Goal: Transaction & Acquisition: Obtain resource

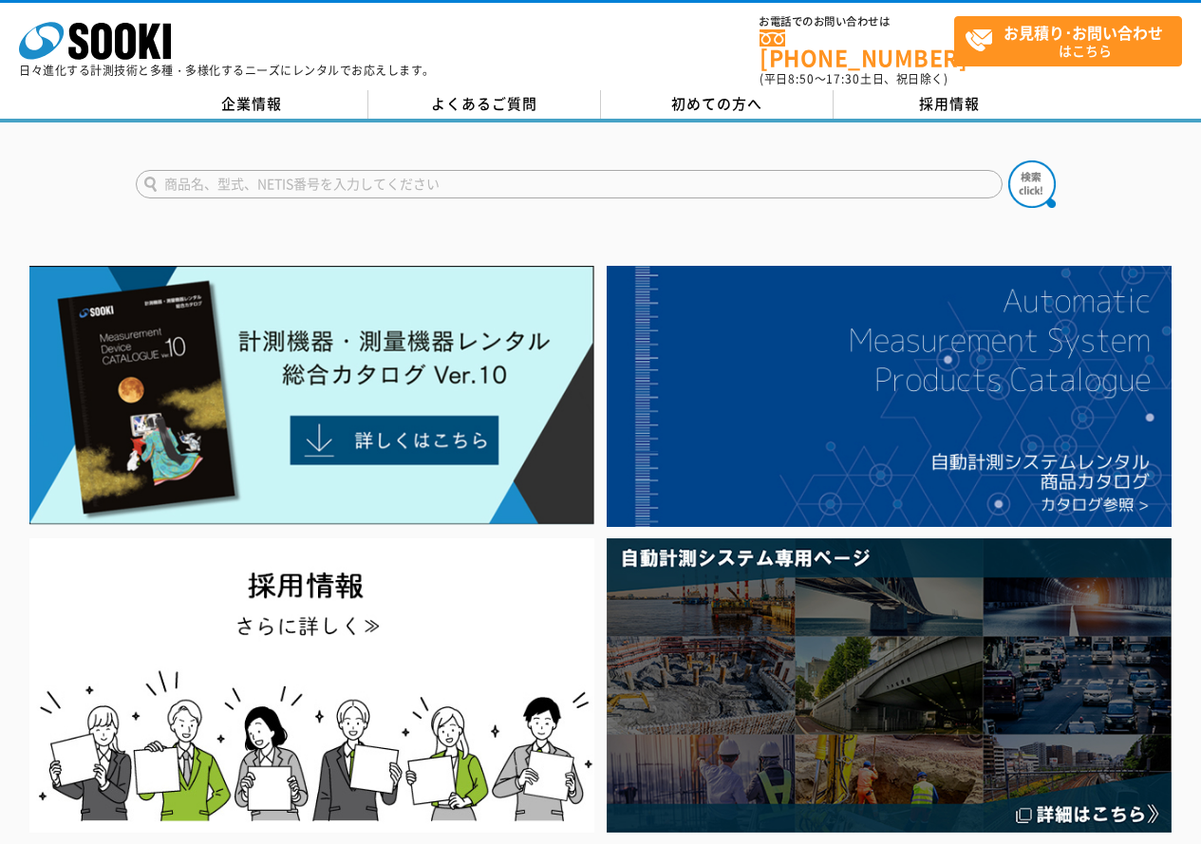
click at [787, 179] on input "text" at bounding box center [569, 184] width 867 height 28
type input "クラックアイ"
click at [1009, 161] on button at bounding box center [1032, 184] width 47 height 47
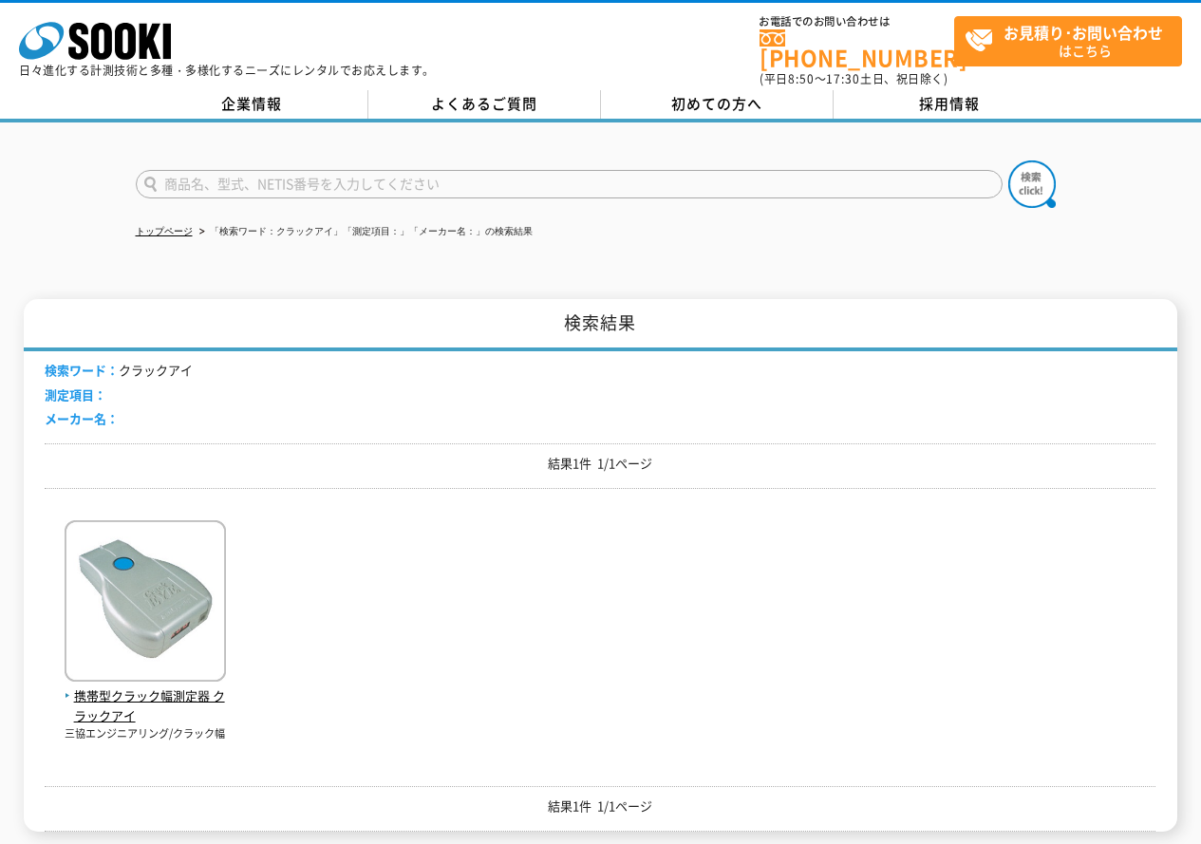
click at [233, 583] on div "携帯型クラック幅測定器 クラックアイ 三協エンジニアリング/クラック幅" at bounding box center [600, 630] width 1111 height 255
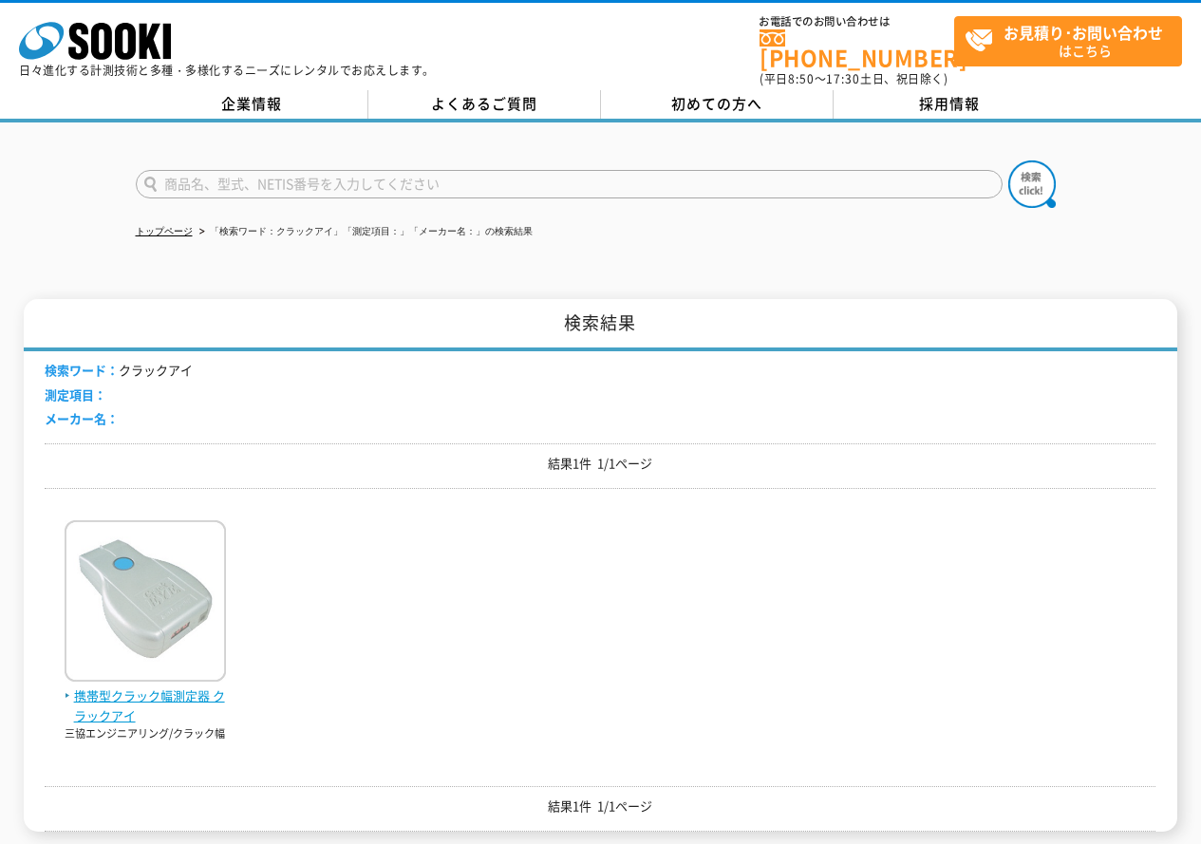
click at [215, 601] on img at bounding box center [145, 603] width 161 height 166
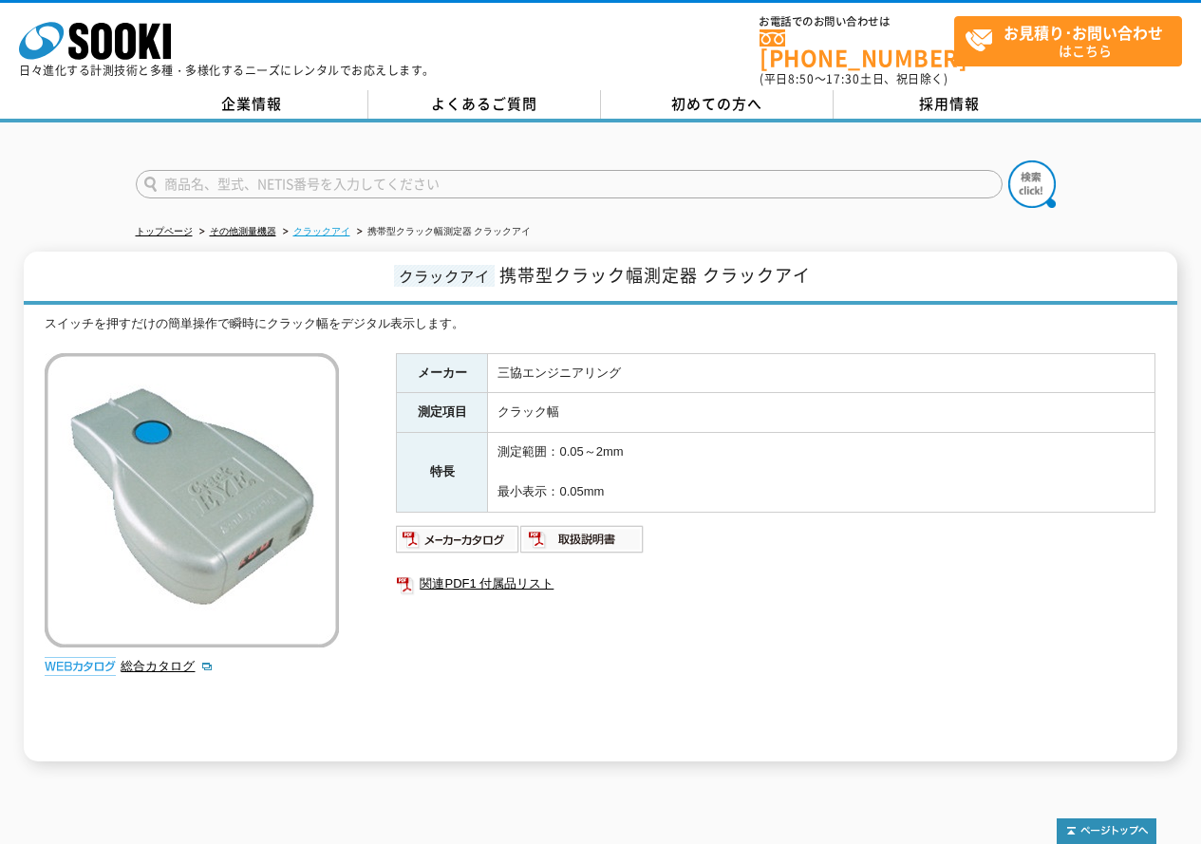
click at [309, 226] on link "クラックアイ" at bounding box center [321, 231] width 57 height 10
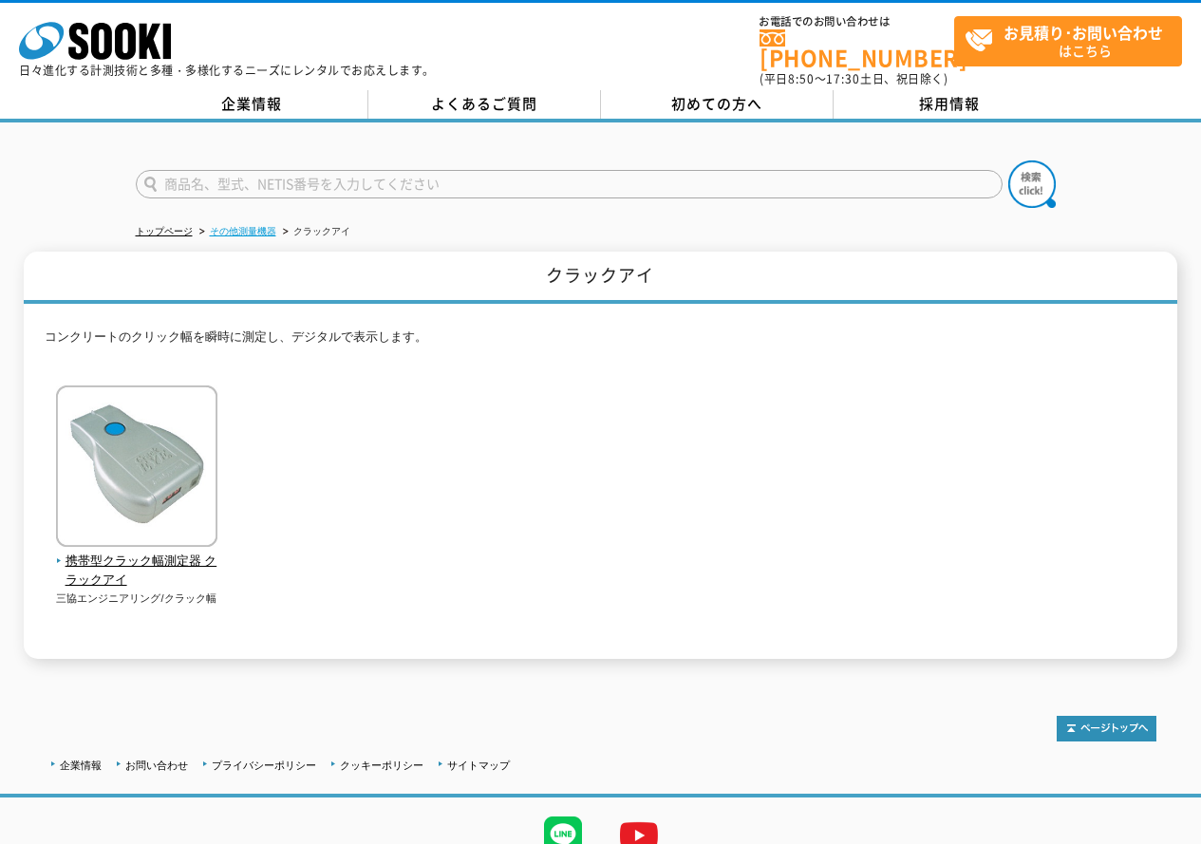
click at [272, 226] on link "その他測量機器" at bounding box center [243, 231] width 66 height 10
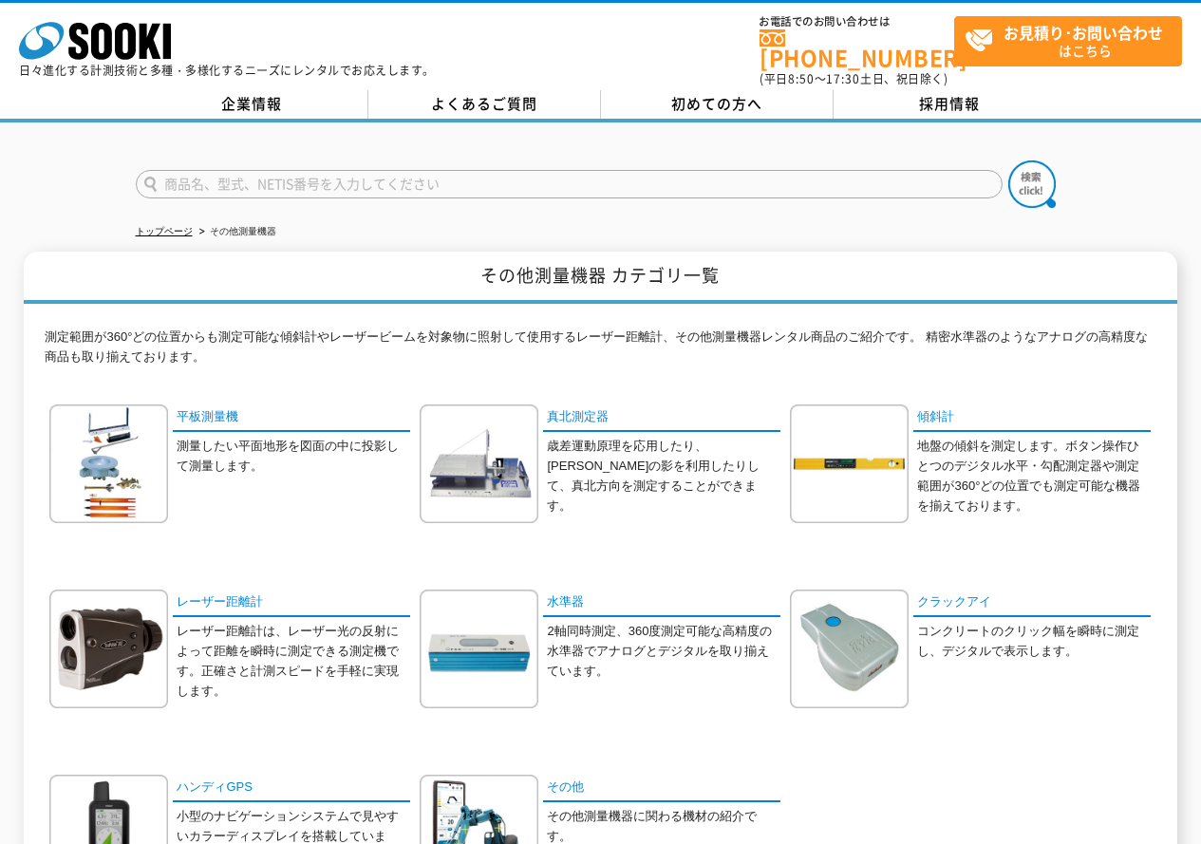
scroll to position [190, 0]
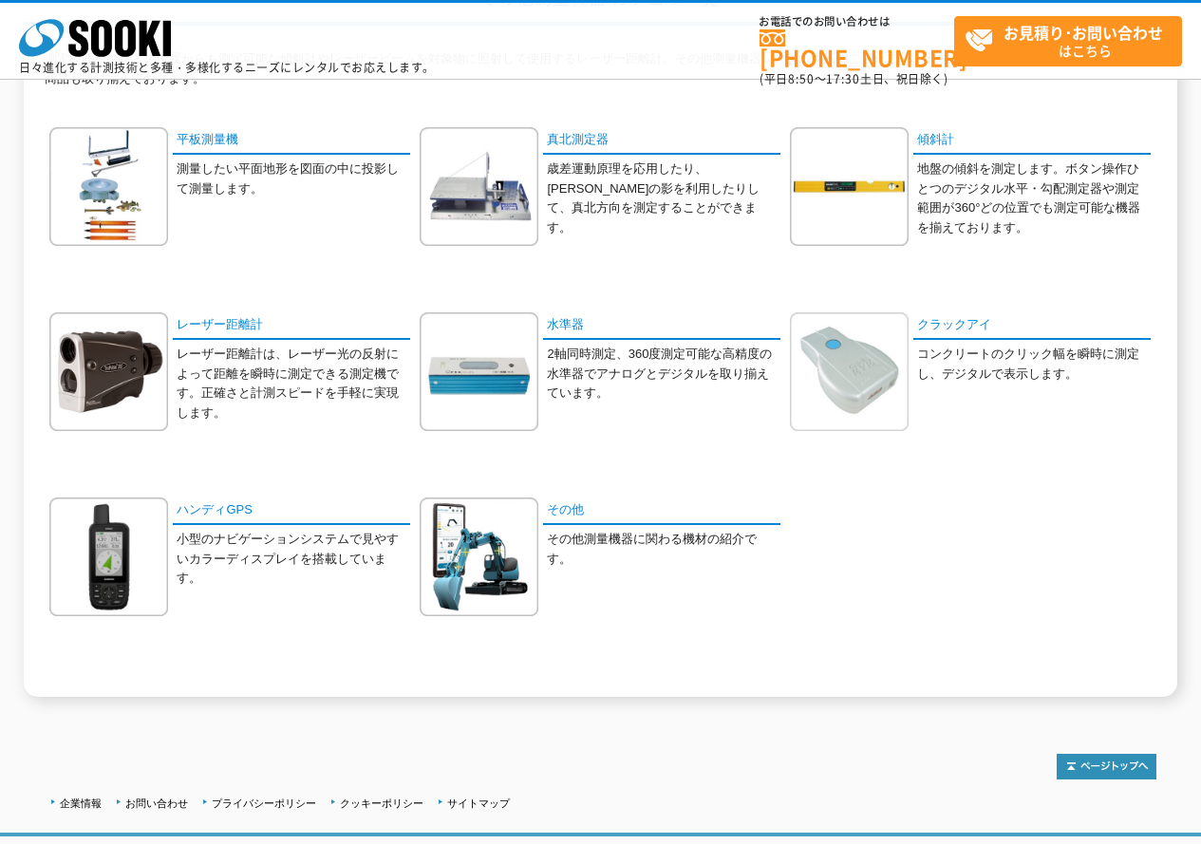
click at [854, 371] on img at bounding box center [849, 371] width 119 height 119
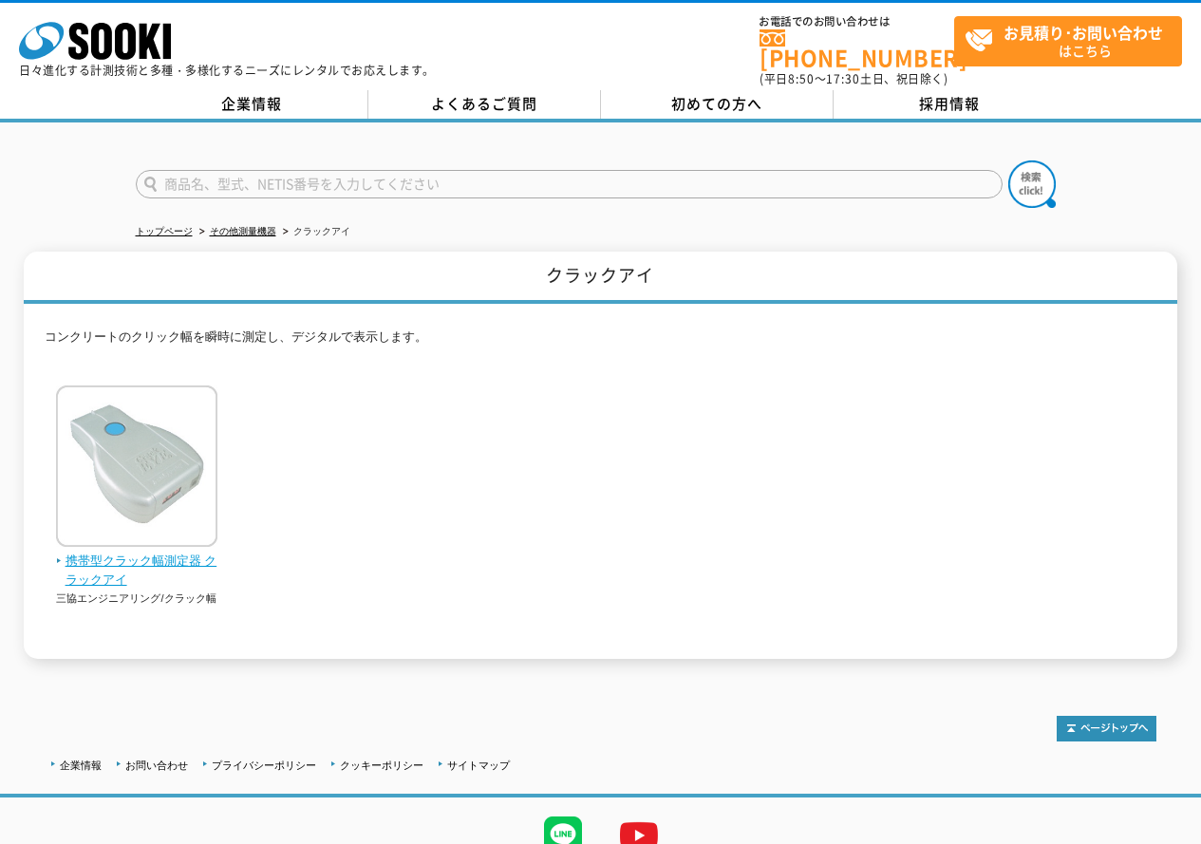
click at [212, 488] on img at bounding box center [136, 469] width 161 height 166
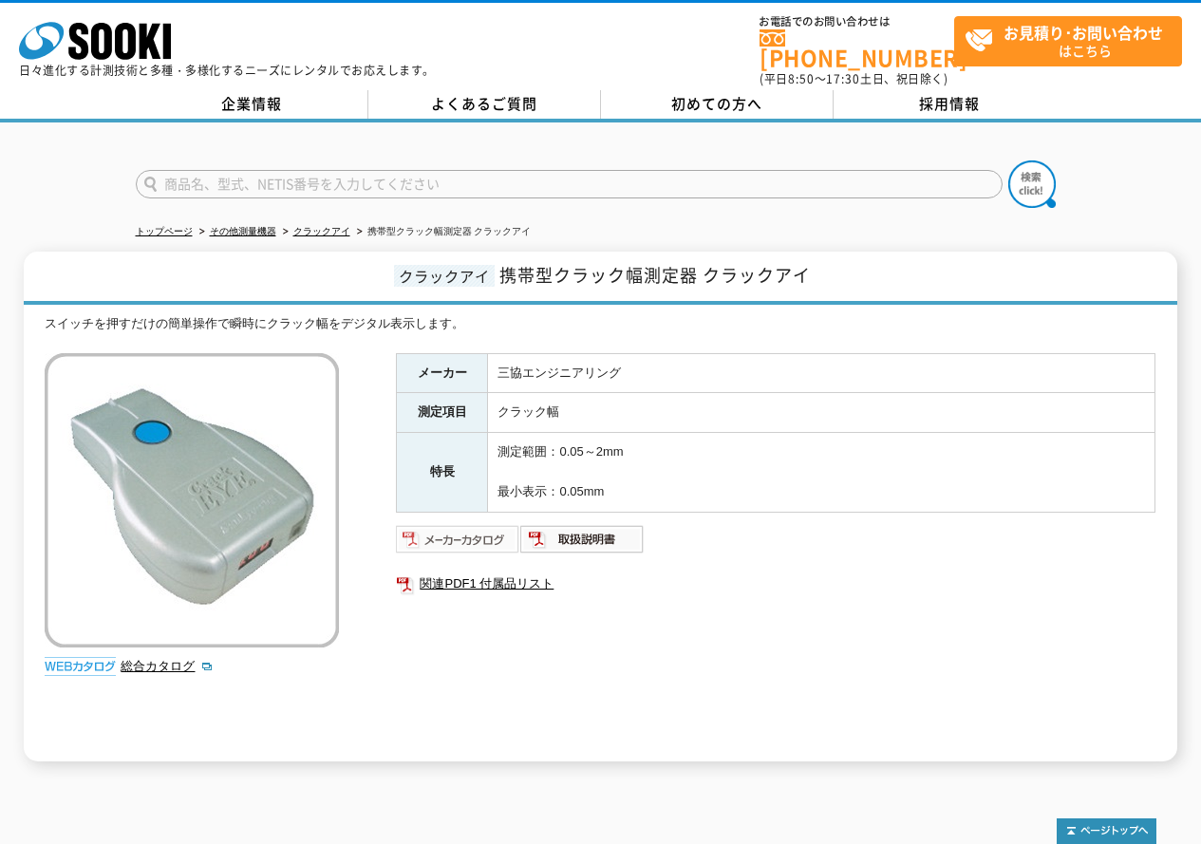
click at [487, 524] on img at bounding box center [458, 539] width 124 height 30
